Goal: Transaction & Acquisition: Purchase product/service

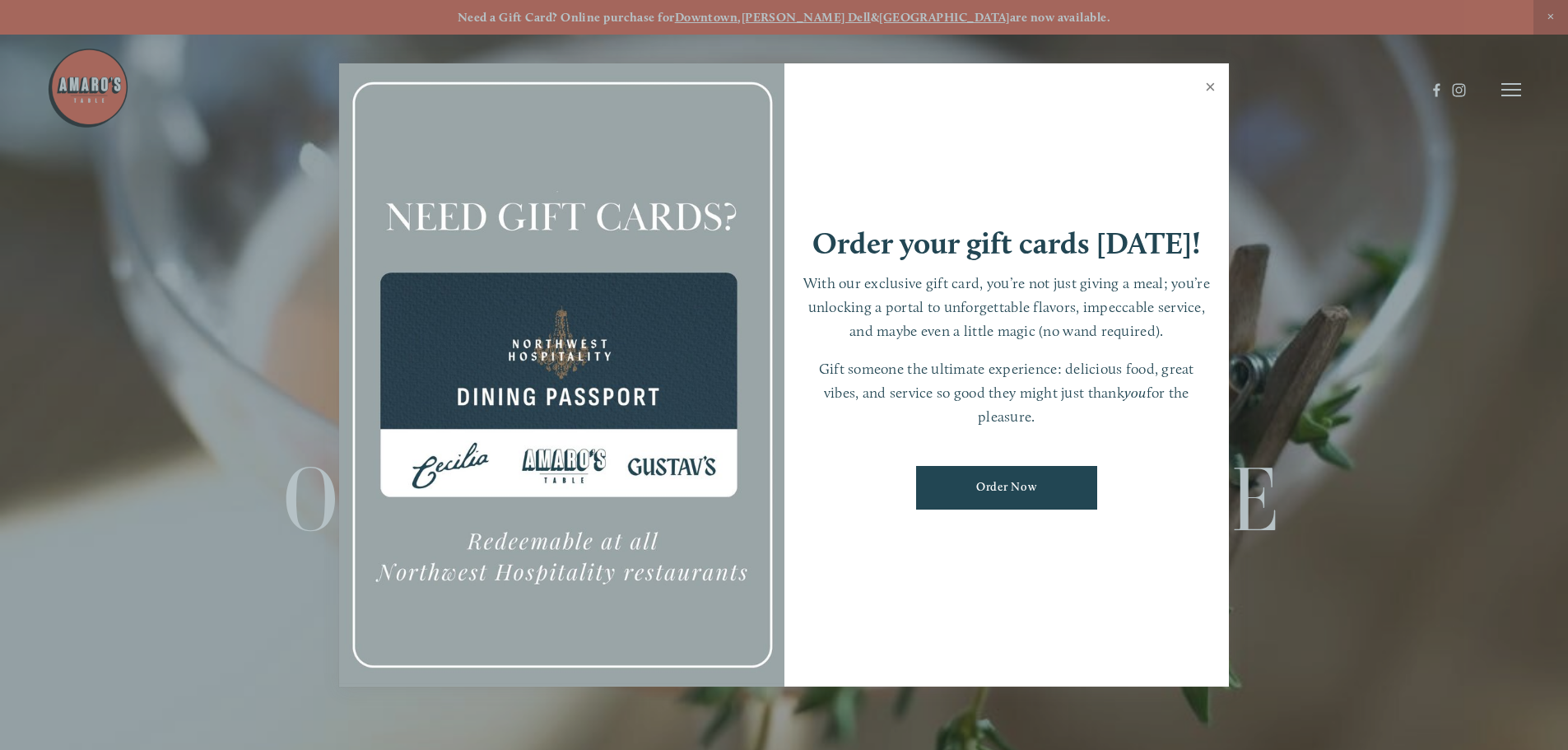
click at [1207, 84] on link "Close" at bounding box center [1210, 89] width 32 height 46
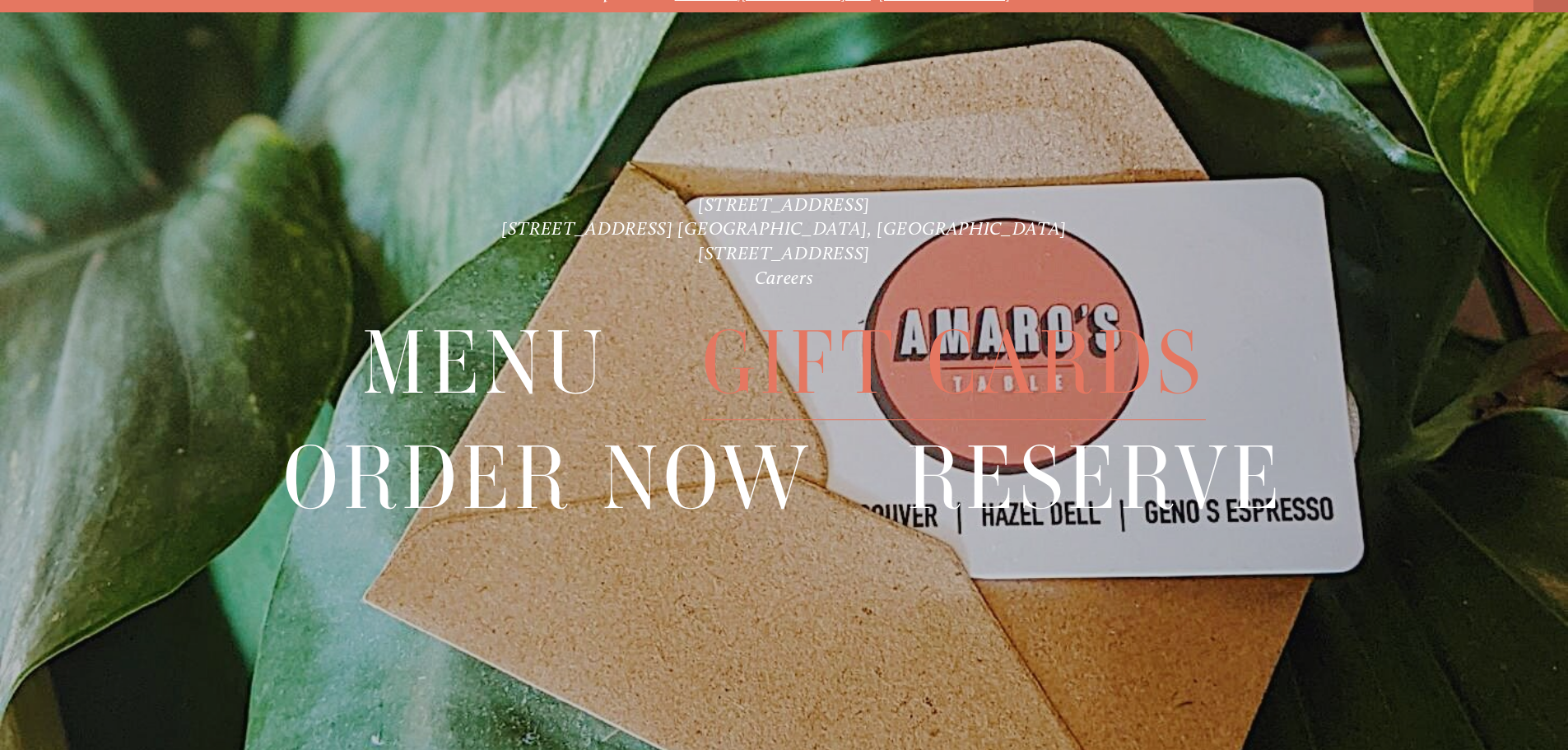
scroll to position [35, 0]
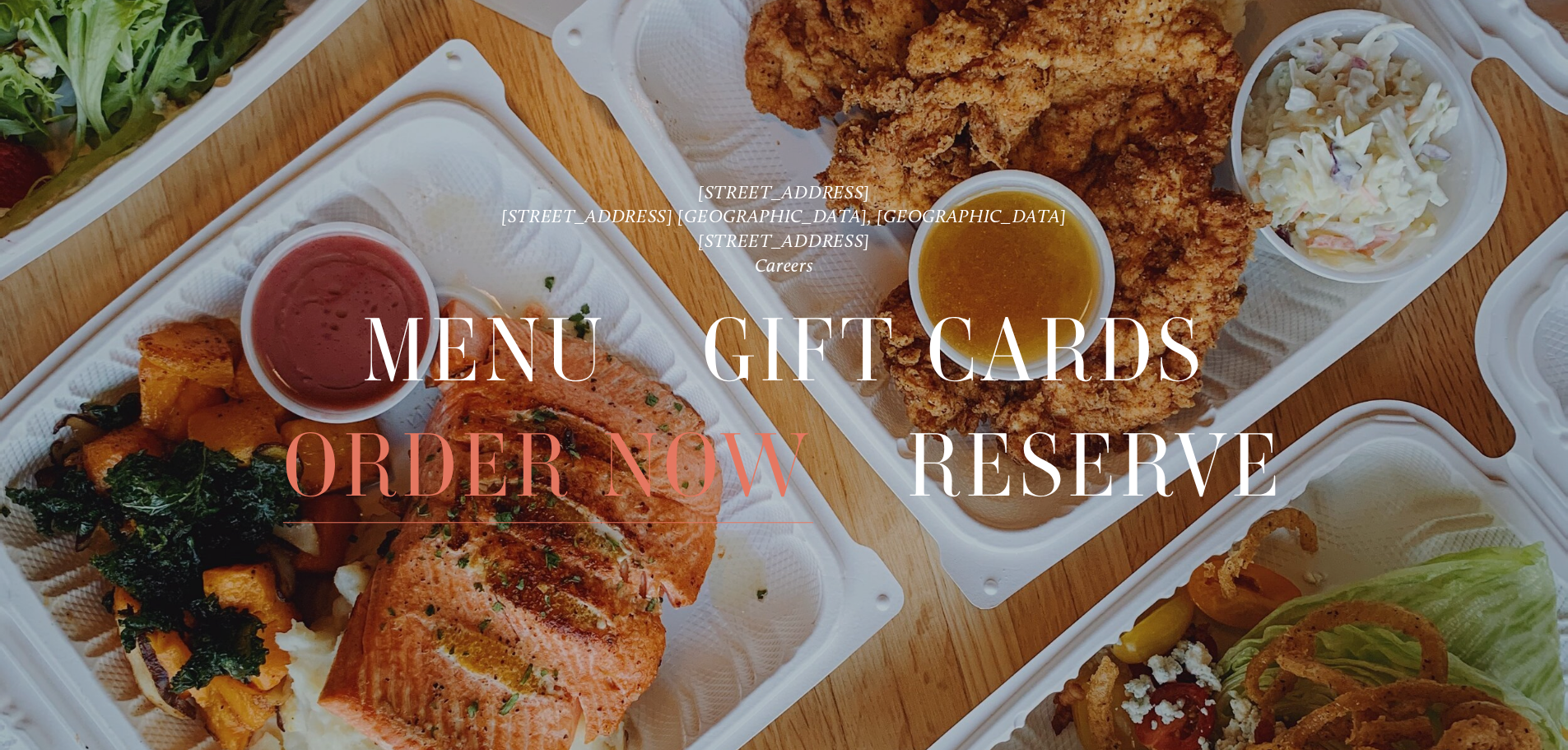
click at [739, 462] on span "Order Now" at bounding box center [547, 466] width 529 height 113
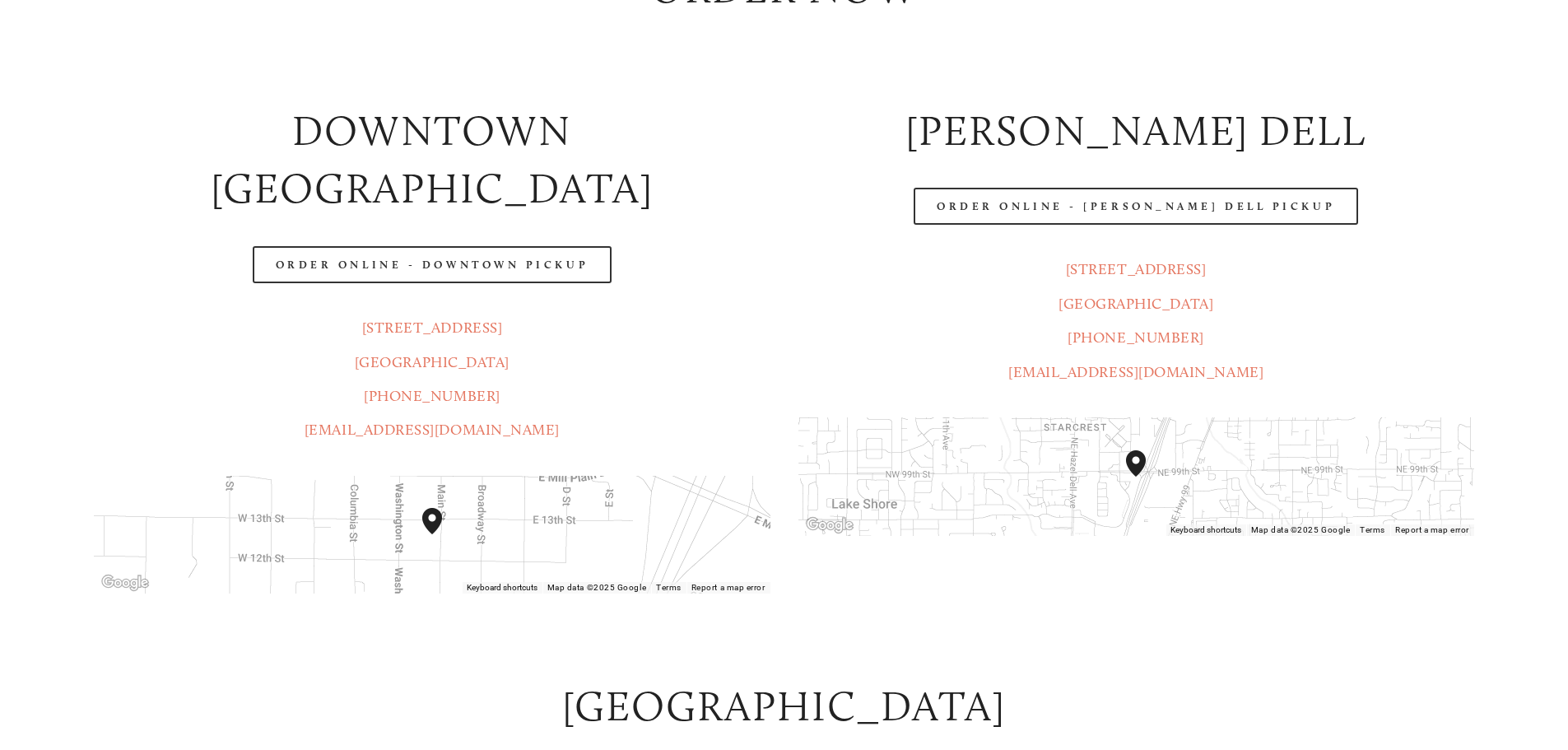
scroll to position [329, 0]
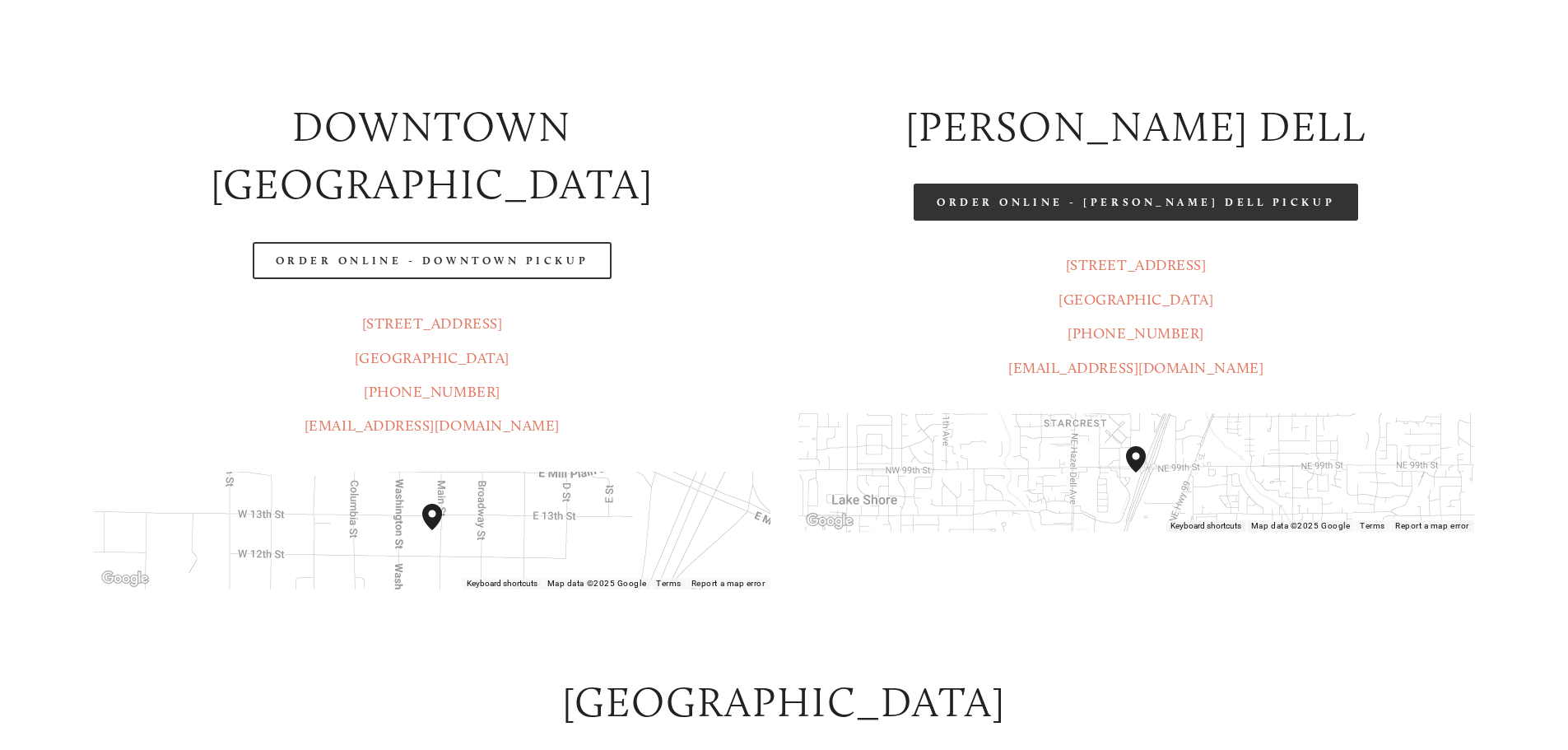
click at [1067, 192] on link "Order Online - [PERSON_NAME] Dell Pickup" at bounding box center [1136, 202] width 444 height 37
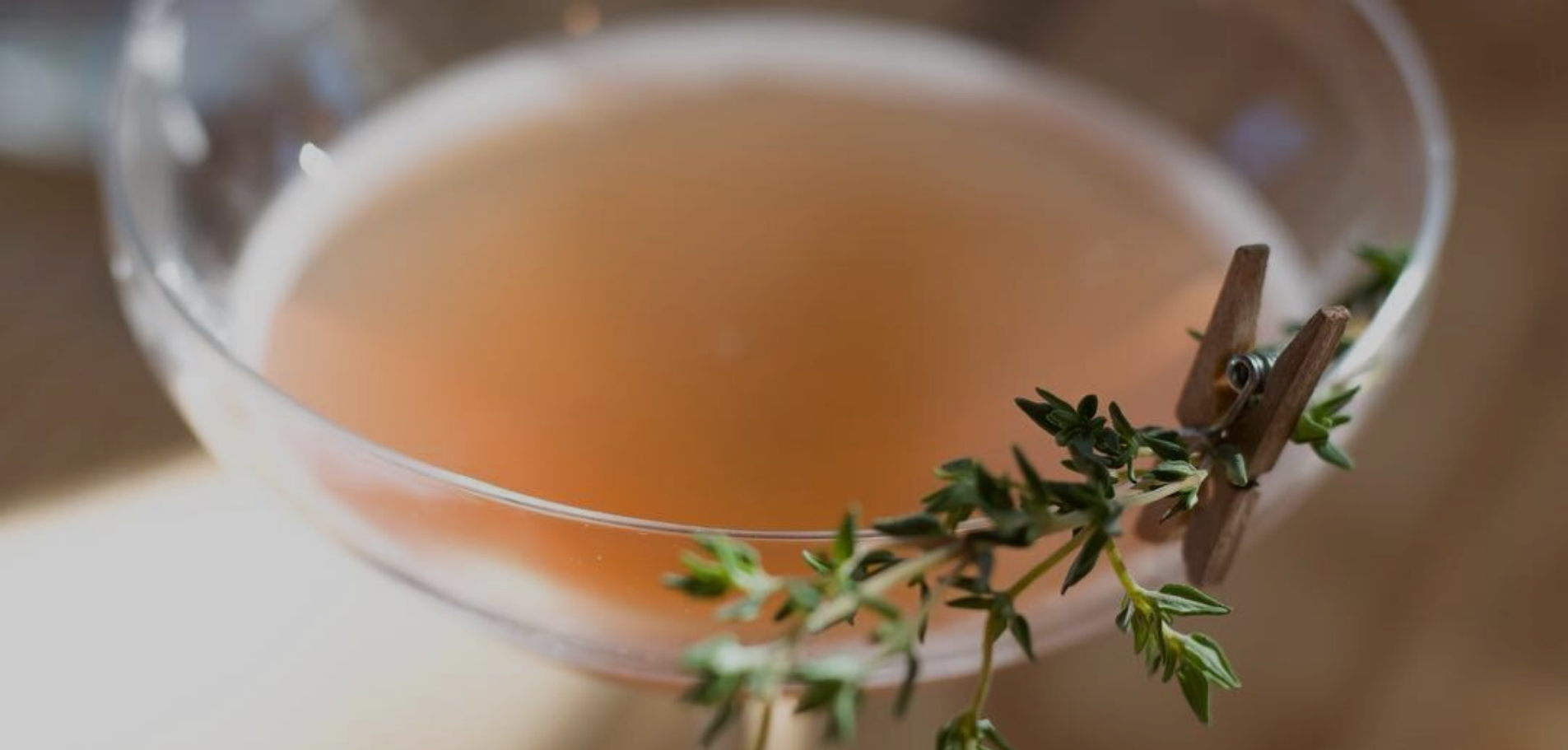
scroll to position [35, 0]
